Goal: Navigation & Orientation: Find specific page/section

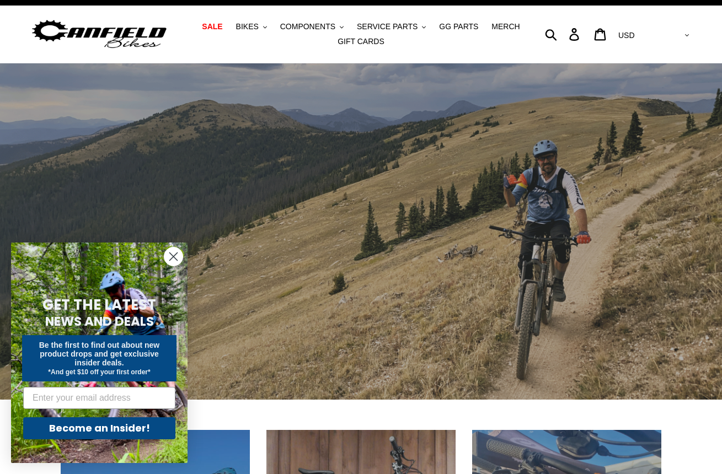
scroll to position [65, 0]
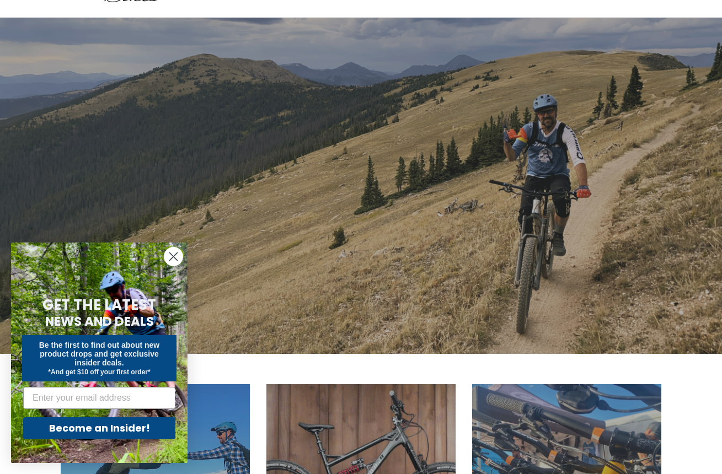
click at [181, 259] on circle "Close dialog" at bounding box center [173, 257] width 18 height 18
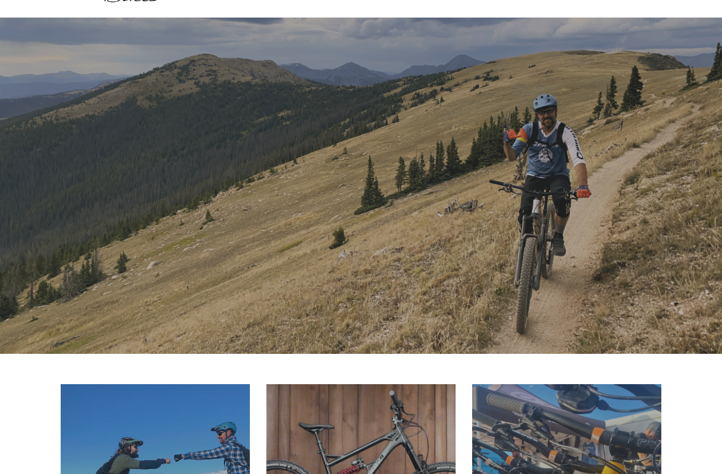
scroll to position [0, 0]
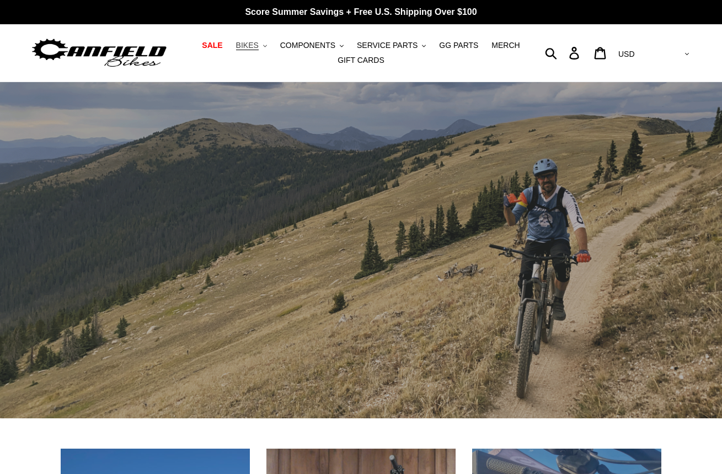
click at [259, 43] on span "BIKES" at bounding box center [247, 45] width 23 height 9
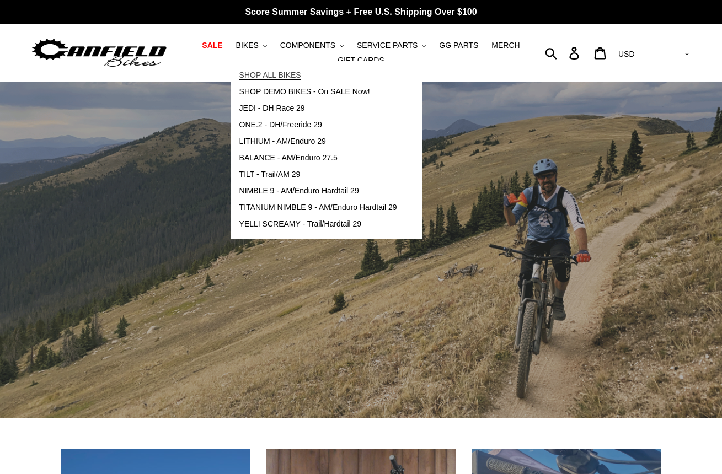
click at [251, 81] on link "SHOP ALL BIKES" at bounding box center [318, 75] width 174 height 17
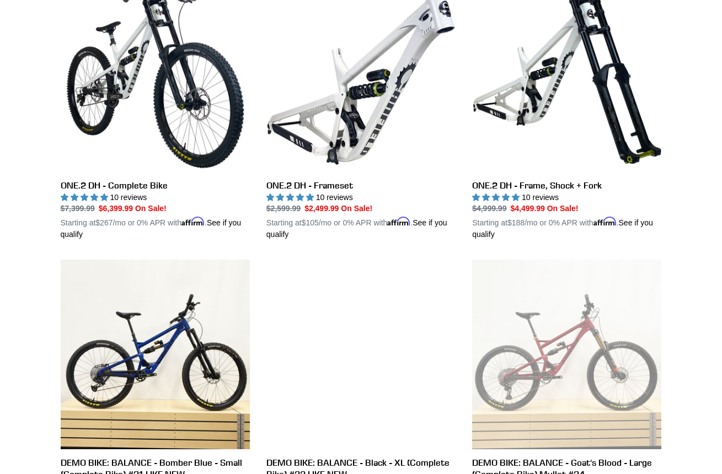
scroll to position [2375, 0]
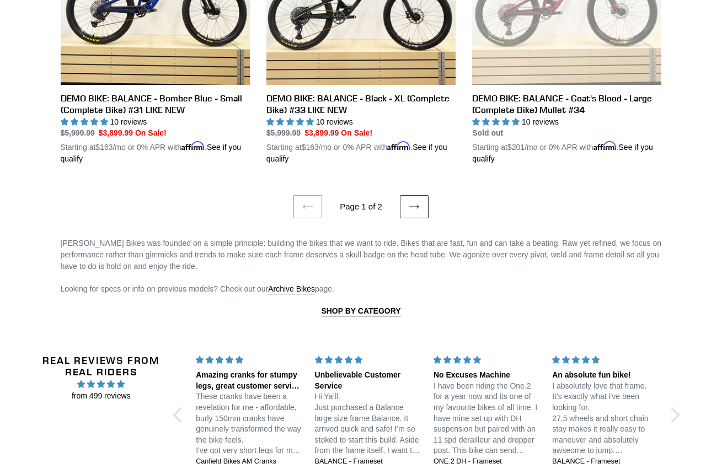
click at [420, 202] on link "Next page" at bounding box center [414, 206] width 29 height 23
